Goal: Task Accomplishment & Management: Use online tool/utility

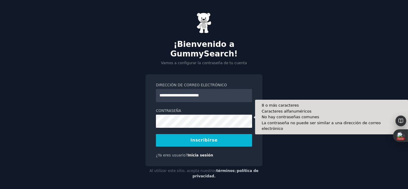
type input "**********"
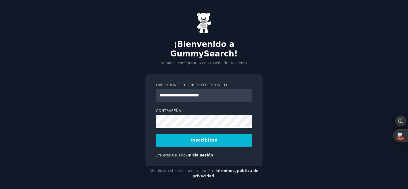
click at [210, 138] on font "Inscribirse" at bounding box center [204, 140] width 27 height 5
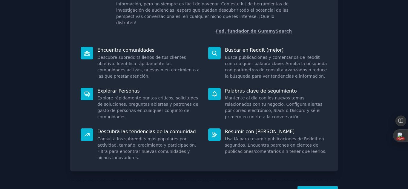
scroll to position [50, 0]
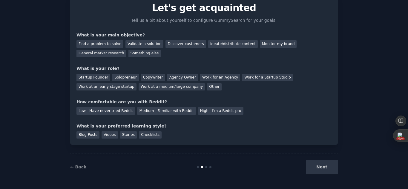
scroll to position [31, 0]
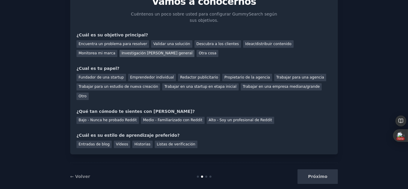
click at [122, 52] on font "Investigación [PERSON_NAME] general" at bounding box center [157, 53] width 71 height 4
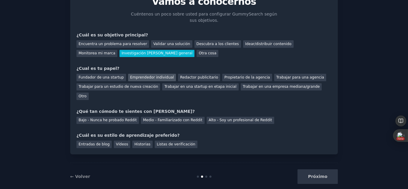
click at [154, 76] on font "Emprendedor individual" at bounding box center [152, 77] width 44 height 4
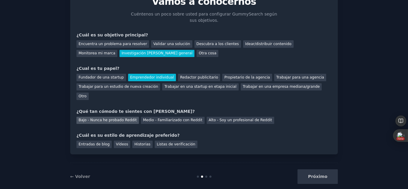
click at [122, 118] on font "Bajo - Nunca he probado Reddit" at bounding box center [108, 120] width 58 height 4
click at [119, 142] on font "Vídeos" at bounding box center [122, 144] width 12 height 4
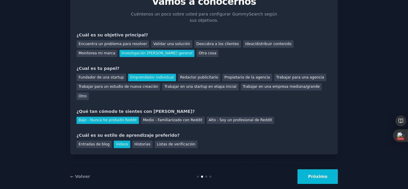
click at [316, 174] on font "Próximo" at bounding box center [317, 176] width 19 height 5
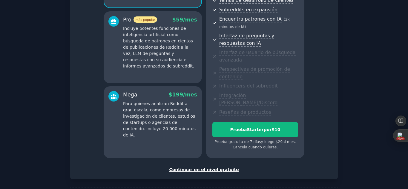
scroll to position [121, 0]
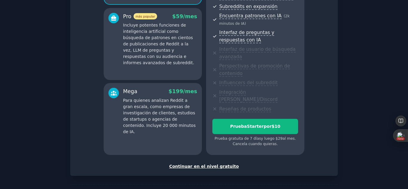
click at [208, 164] on font "Continuar en el nivel gratuito" at bounding box center [204, 166] width 70 height 5
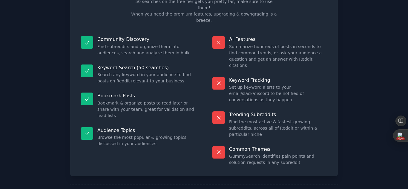
scroll to position [62, 0]
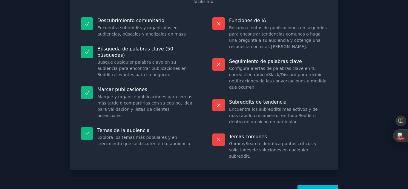
click at [322, 189] on font "¡Vamos!" at bounding box center [317, 192] width 19 height 5
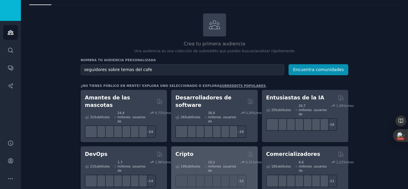
scroll to position [20, 0]
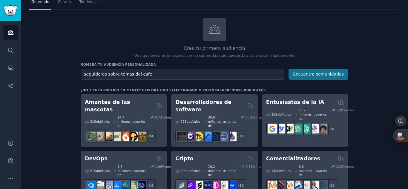
type input "seguidores sobre temas del cafe"
click at [321, 74] on font "Encuentra comunidades" at bounding box center [318, 74] width 51 height 5
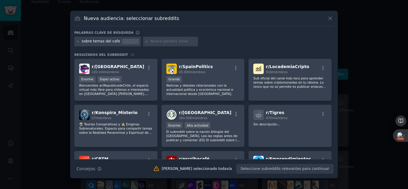
click at [151, 43] on input "text" at bounding box center [173, 41] width 45 height 5
type input "baristas, cafe"
click at [148, 20] on font "Nueva audiencia: seleccionar subreddits" at bounding box center [131, 19] width 95 height 6
click at [131, 19] on font "Nueva audiencia: seleccionar subreddits" at bounding box center [131, 19] width 95 height 6
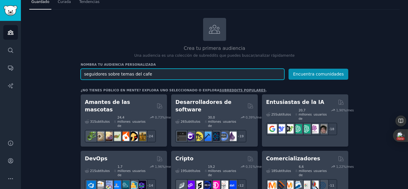
drag, startPoint x: 134, startPoint y: 74, endPoint x: 79, endPoint y: 72, distance: 55.6
click at [289, 69] on button "Encuentra comunidades" at bounding box center [319, 74] width 60 height 11
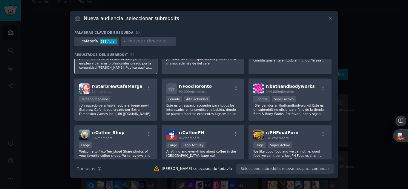
scroll to position [119, 0]
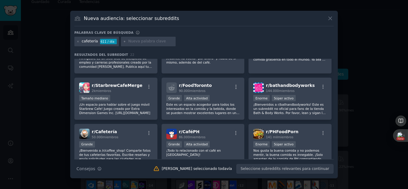
drag, startPoint x: 108, startPoint y: 82, endPoint x: 206, endPoint y: 24, distance: 114.0
click at [206, 24] on div "Nueva audiencia: seleccionar subreddits" at bounding box center [203, 20] width 259 height 11
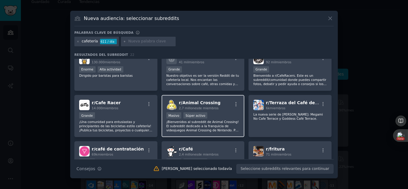
scroll to position [0, 0]
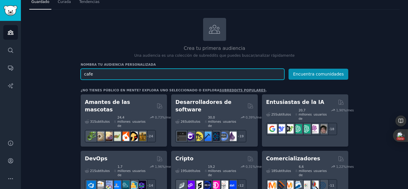
drag, startPoint x: 92, startPoint y: 73, endPoint x: 79, endPoint y: 75, distance: 13.1
click at [96, 73] on input "amistaees [DEMOGRAPHIC_DATA]" at bounding box center [183, 74] width 204 height 11
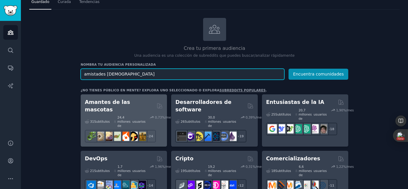
type input "amistades [DEMOGRAPHIC_DATA]"
click at [289, 69] on button "Encuentra comunidades" at bounding box center [319, 74] width 60 height 11
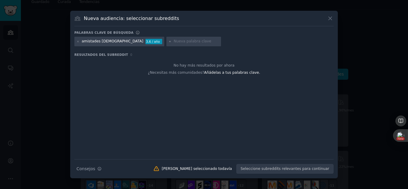
click at [75, 32] on font "Palabras clave de búsqueda" at bounding box center [103, 33] width 59 height 4
click at [174, 42] on input "text" at bounding box center [196, 41] width 45 height 5
type input "gays activos"
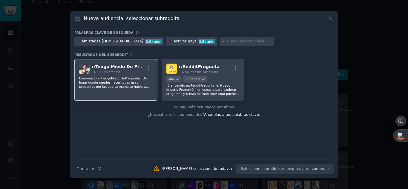
click at [108, 80] on font "Bienvenido ar/TengoMiedoDePreguntar! Un lugar donde puedes hacer todas esas pre…" at bounding box center [114, 96] width 70 height 41
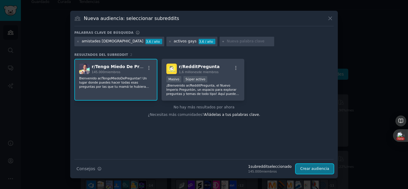
click at [315, 170] on font "Crear audiencia" at bounding box center [314, 169] width 29 height 4
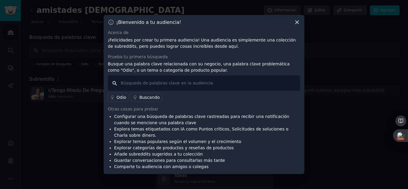
click at [122, 83] on input "text" at bounding box center [204, 83] width 192 height 15
click at [298, 22] on icon at bounding box center [297, 22] width 6 height 6
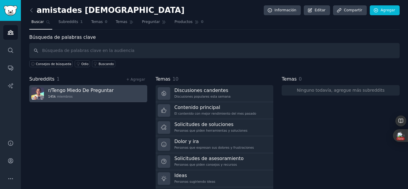
click at [101, 89] on font "Tengo Miedo De Preguntar" at bounding box center [83, 91] width 62 height 6
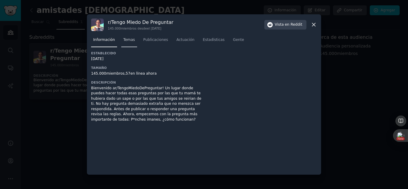
click at [129, 40] on font "Temas" at bounding box center [129, 40] width 12 height 4
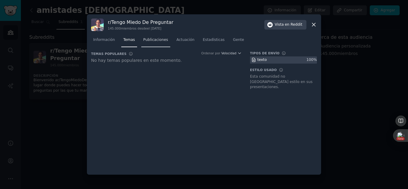
click at [150, 39] on font "Publicaciones" at bounding box center [155, 40] width 25 height 4
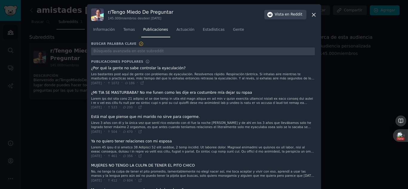
click at [168, 93] on span at bounding box center [203, 100] width 224 height 24
click at [130, 91] on span at bounding box center [203, 100] width 224 height 24
click at [245, 102] on font at bounding box center [202, 113] width 223 height 33
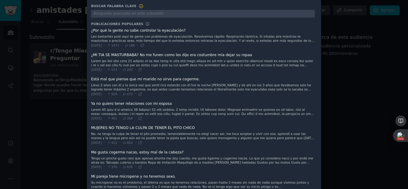
scroll to position [40, 0]
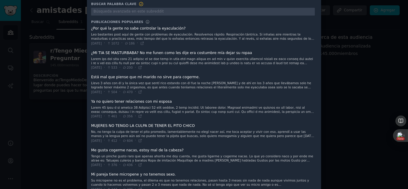
click at [188, 58] on font at bounding box center [202, 73] width 223 height 33
click at [226, 53] on span at bounding box center [203, 60] width 224 height 24
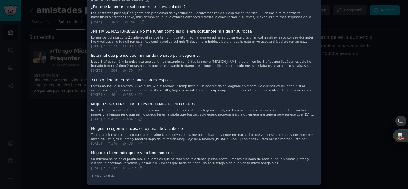
scroll to position [62, 0]
click at [120, 102] on span at bounding box center [203, 111] width 224 height 24
drag, startPoint x: 120, startPoint y: 102, endPoint x: 252, endPoint y: 76, distance: 134.4
click at [252, 76] on span at bounding box center [203, 87] width 224 height 24
click at [177, 106] on span at bounding box center [203, 111] width 224 height 24
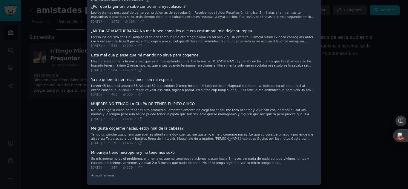
click at [110, 167] on div "[DATE] · 347 · 379 ·" at bounding box center [116, 167] width 51 height 5
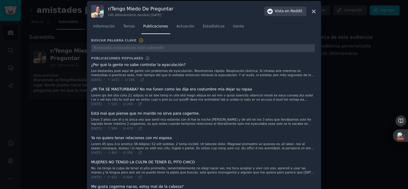
scroll to position [0, 0]
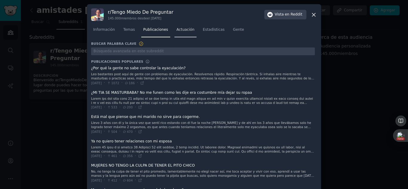
click at [183, 28] on font "Actuación" at bounding box center [186, 29] width 18 height 4
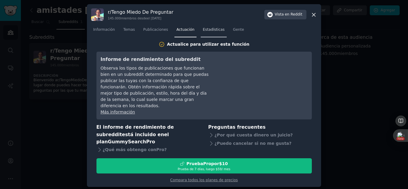
click at [216, 35] on link "Estadísticas" at bounding box center [214, 31] width 26 height 12
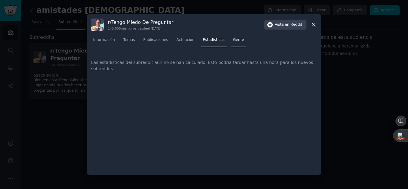
click at [233, 40] on font "Gente" at bounding box center [238, 40] width 11 height 4
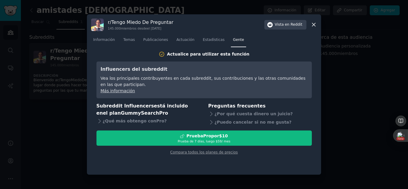
click at [314, 23] on icon at bounding box center [314, 25] width 6 height 6
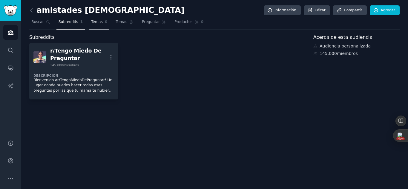
click at [93, 22] on font "Temas" at bounding box center [97, 22] width 12 height 4
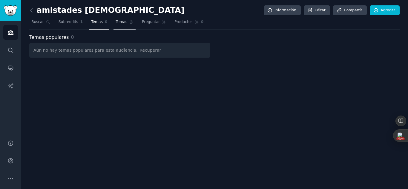
click at [116, 22] on font "Temas" at bounding box center [122, 22] width 12 height 4
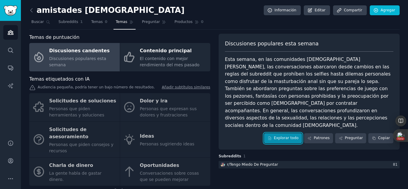
click at [289, 136] on font "Explorar todo" at bounding box center [286, 138] width 25 height 4
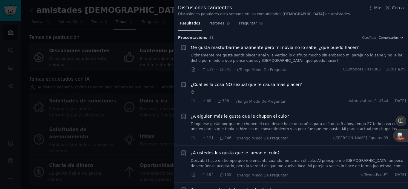
click at [262, 116] on font "¿A alguien más le gusta que le chupen el culo?" at bounding box center [240, 116] width 98 height 5
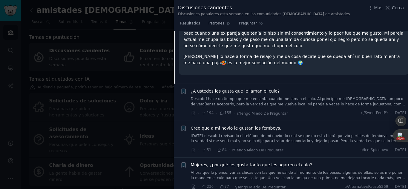
scroll to position [168, 0]
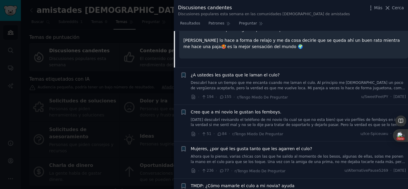
click at [223, 75] on font "¿A ustedes les gusta que le laman el culo?" at bounding box center [235, 75] width 89 height 5
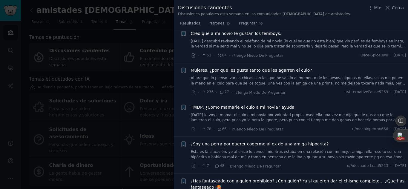
scroll to position [255, 0]
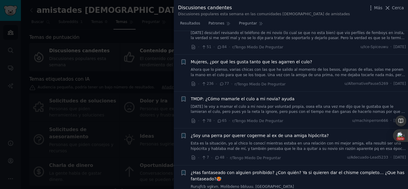
click at [255, 74] on font "Ahora que lo pienso, varias chicas con las que he salido al momento de los beso…" at bounding box center [298, 75] width 214 height 15
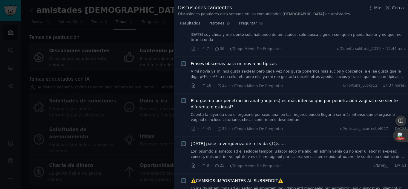
scroll to position [587, 0]
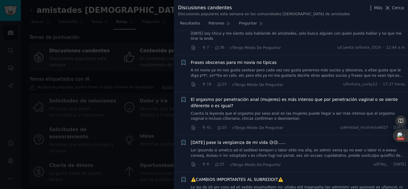
click at [282, 97] on font "El orgasmo por penetración anal (mujeres) es más intenso que por penetración va…" at bounding box center [294, 102] width 207 height 11
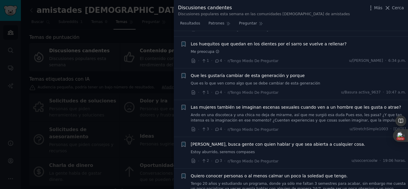
scroll to position [2102, 0]
